Goal: Check status

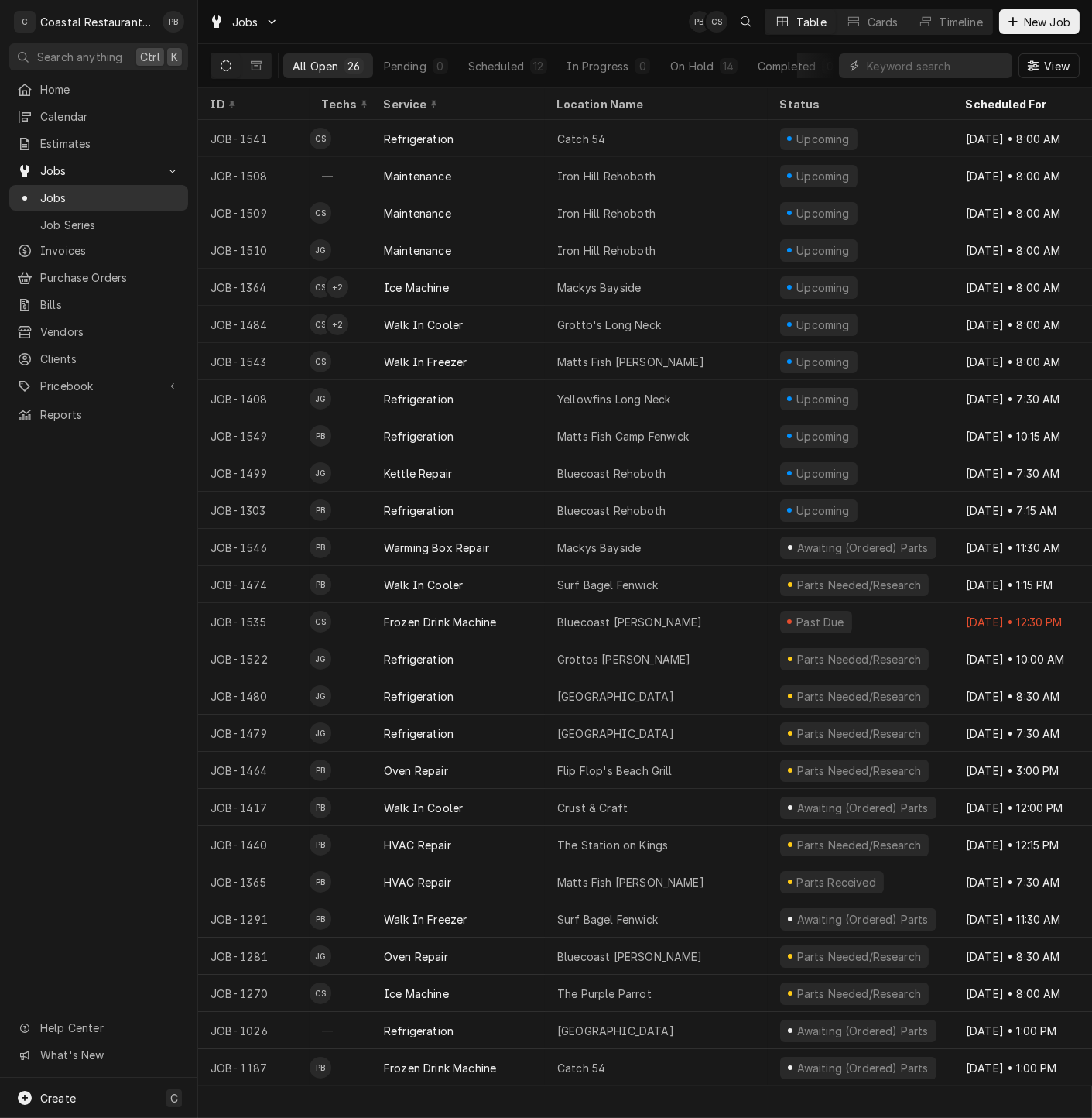
click at [68, 193] on span "Jobs" at bounding box center [109, 197] width 140 height 16
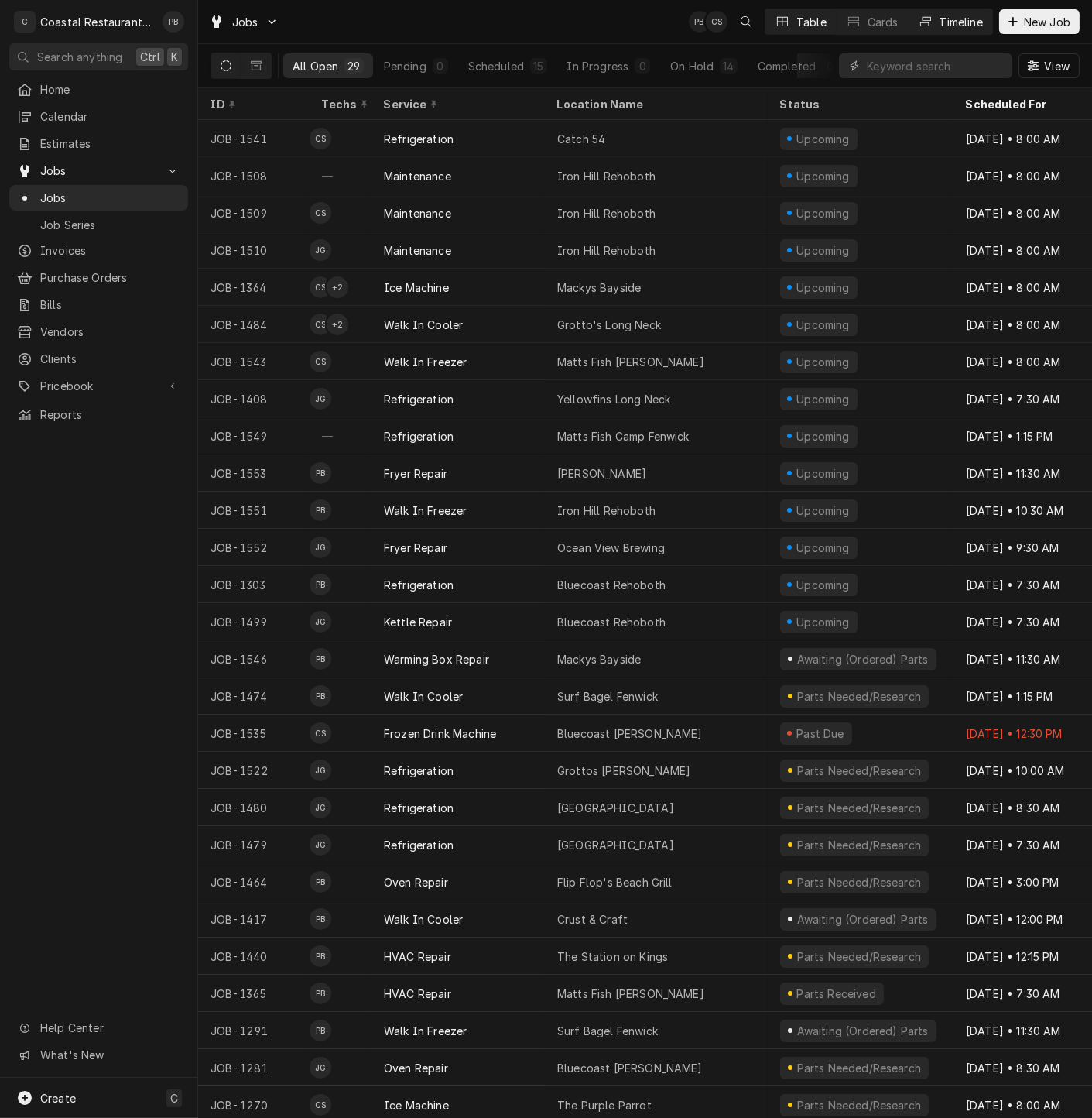
click at [942, 23] on div "Timeline" at bounding box center [962, 22] width 44 height 16
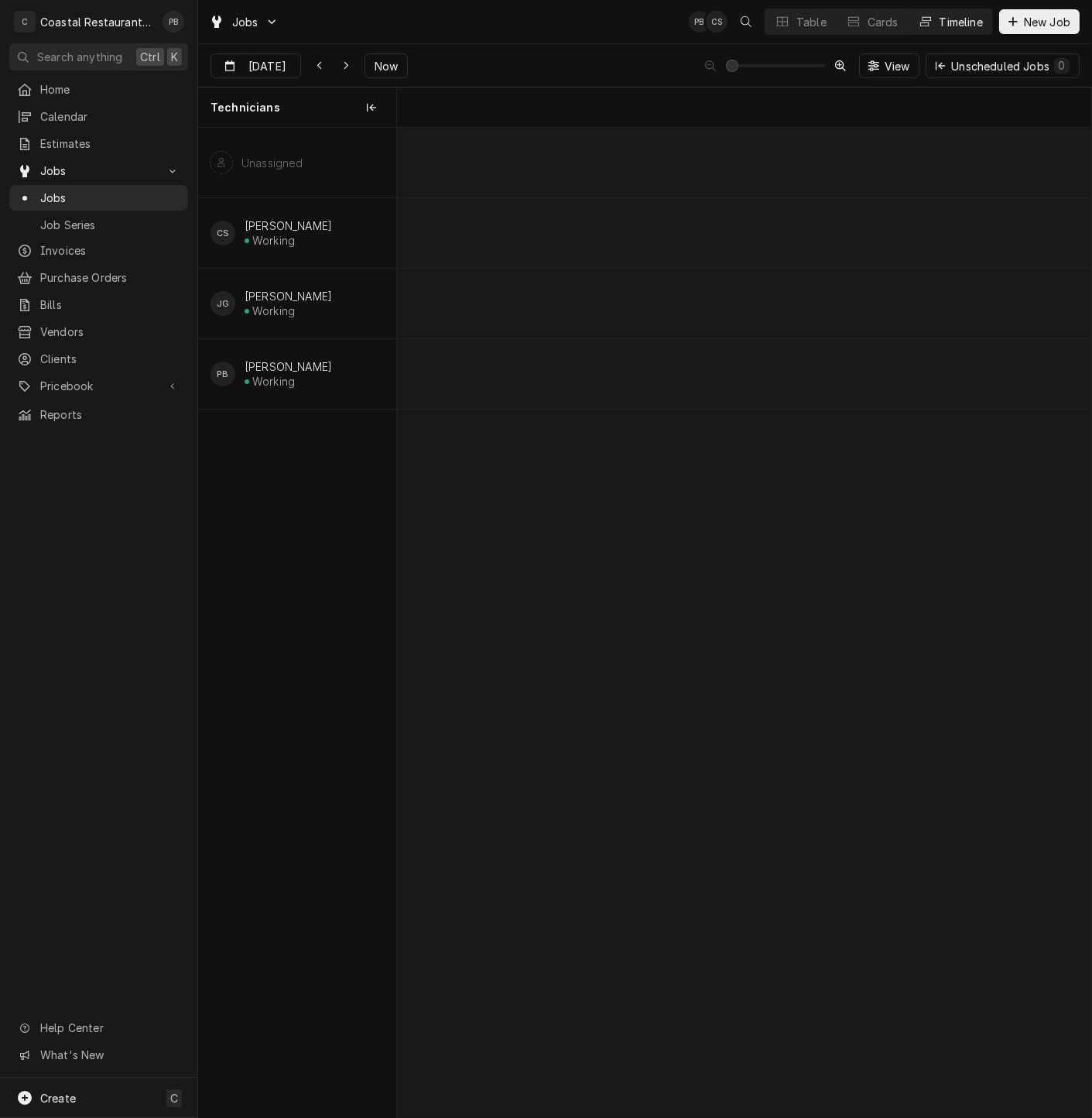
scroll to position [0, 13767]
click at [388, 58] on span "Now" at bounding box center [386, 66] width 30 height 16
type input "[DATE]"
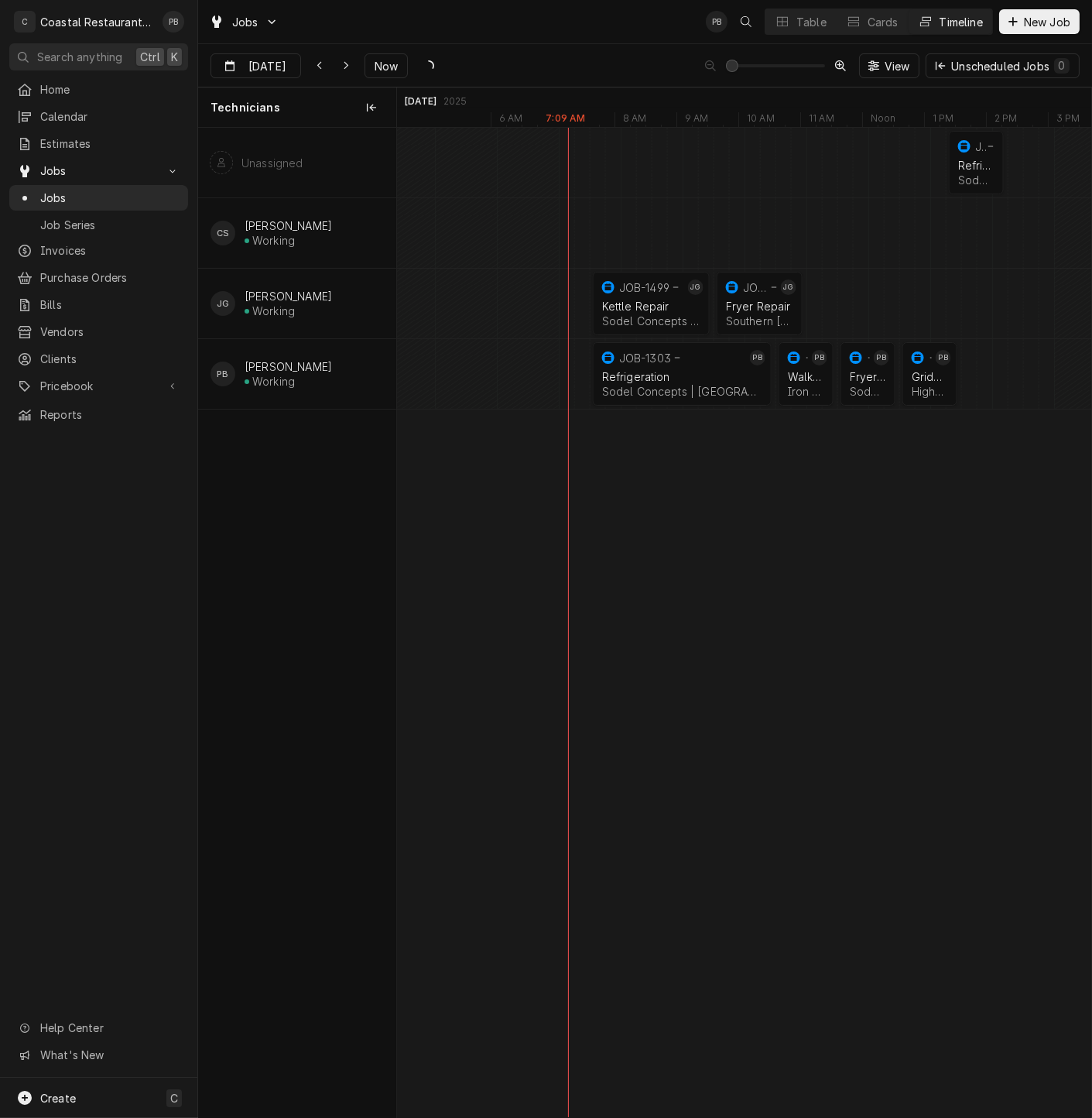
scroll to position [0, 13769]
click at [548, 51] on div "Aug 18 Aug 18 Now View Unscheduled Jobs 0" at bounding box center [645, 66] width 894 height 44
click at [543, 48] on div "Aug 18 Aug 18 Now View Unscheduled Jobs 0" at bounding box center [645, 66] width 894 height 44
